Goal: Entertainment & Leisure: Consume media (video, audio)

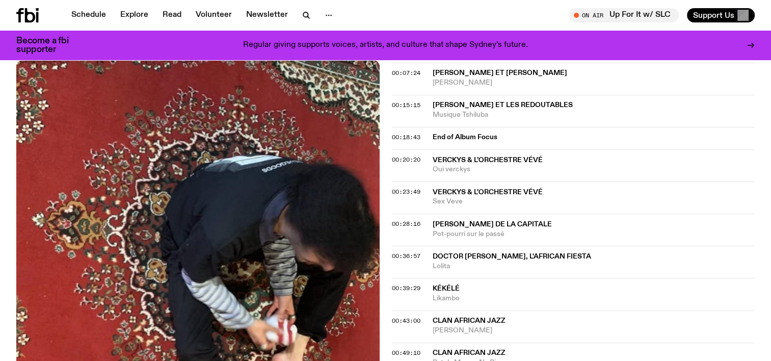
scroll to position [510, 0]
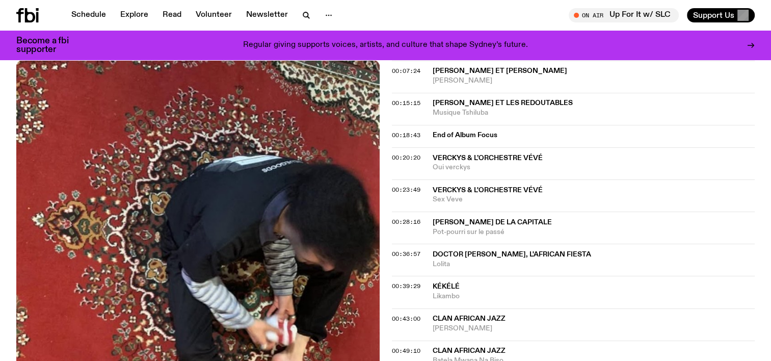
click at [449, 283] on span "Kékélé" at bounding box center [446, 286] width 27 height 7
click at [398, 282] on span "00:39:29" at bounding box center [406, 286] width 29 height 8
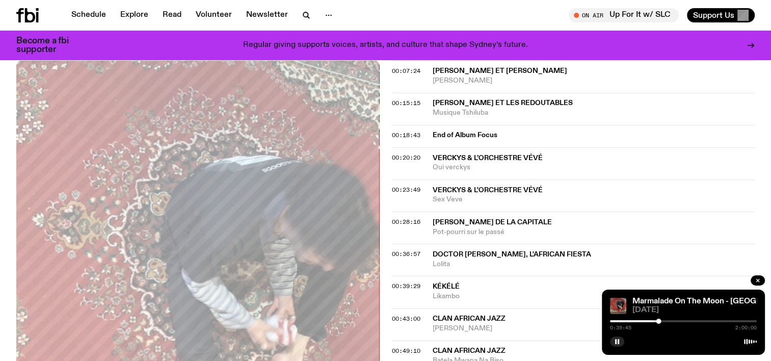
click at [443, 283] on span "Kékélé" at bounding box center [446, 286] width 27 height 7
click at [688, 319] on div "0:39:50 2:00:00" at bounding box center [683, 324] width 147 height 12
click at [684, 321] on div at bounding box center [683, 321] width 147 height 2
click at [701, 320] on div at bounding box center [683, 321] width 147 height 2
click at [714, 319] on div "1:14:21 2:00:00" at bounding box center [683, 324] width 147 height 12
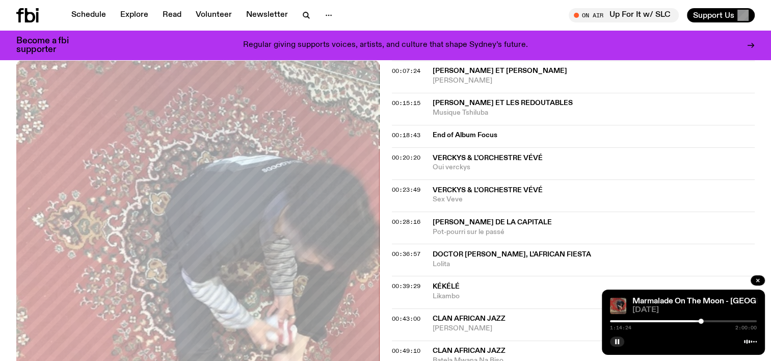
click at [717, 321] on div at bounding box center [683, 321] width 147 height 2
click at [734, 321] on div at bounding box center [683, 321] width 147 height 2
click at [745, 321] on div at bounding box center [683, 321] width 147 height 2
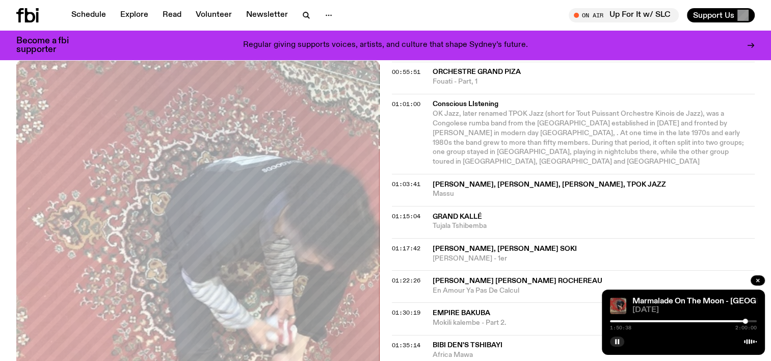
scroll to position [854, 0]
click at [410, 244] on span "01:17:42" at bounding box center [406, 248] width 29 height 8
click at [616, 320] on div at bounding box center [632, 321] width 147 height 2
click at [414, 244] on span "01:17:42" at bounding box center [406, 248] width 29 height 8
click at [714, 321] on div at bounding box center [683, 321] width 147 height 2
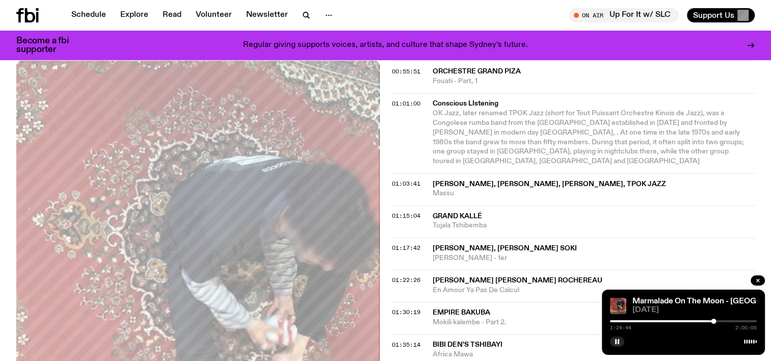
click at [479, 270] on div "01:22:26 [PERSON_NAME] [PERSON_NAME] Rochereau En Amour Ya Pas De Calcul" at bounding box center [574, 286] width 364 height 32
click at [408, 276] on span "01:22:26" at bounding box center [406, 280] width 29 height 8
click at [403, 308] on span "01:30:19" at bounding box center [406, 312] width 29 height 8
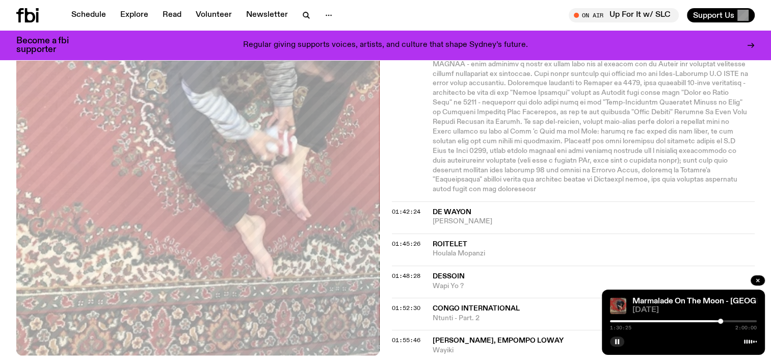
scroll to position [1187, 0]
click at [401, 207] on span "01:42:24" at bounding box center [406, 211] width 29 height 8
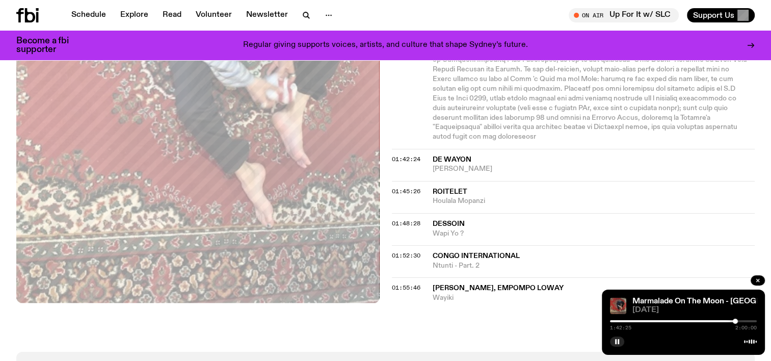
scroll to position [1242, 0]
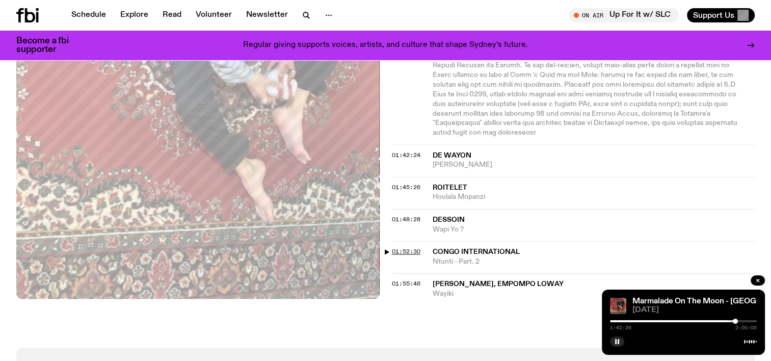
click at [411, 247] on span "01:52:30" at bounding box center [406, 251] width 29 height 8
click at [417, 279] on span "01:55:46" at bounding box center [406, 283] width 29 height 8
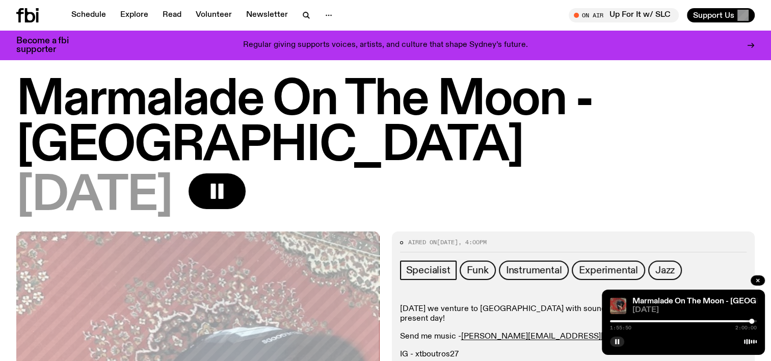
scroll to position [0, 0]
